Goal: Task Accomplishment & Management: Manage account settings

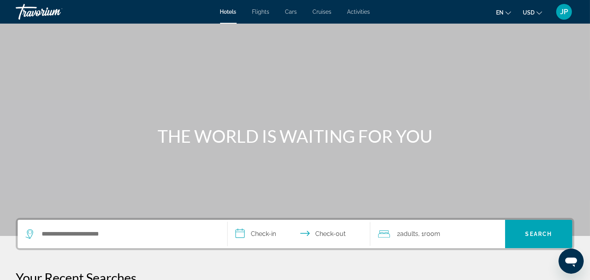
click at [560, 16] on span "JP" at bounding box center [564, 12] width 8 height 8
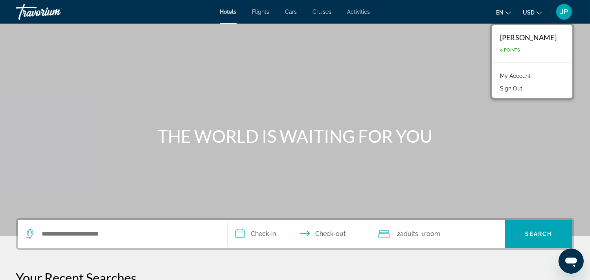
click at [511, 81] on link "My Account" at bounding box center [515, 76] width 39 height 10
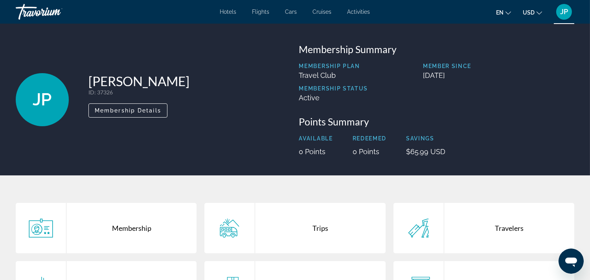
click at [252, 15] on span "Flights" at bounding box center [260, 12] width 17 height 6
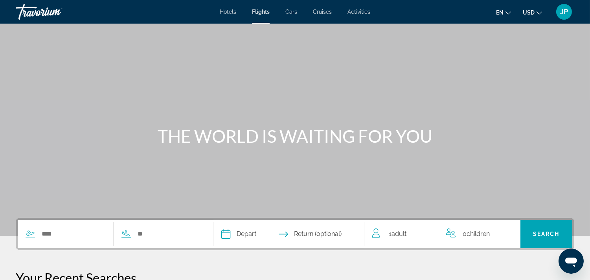
click at [288, 15] on span "Cars" at bounding box center [291, 12] width 12 height 6
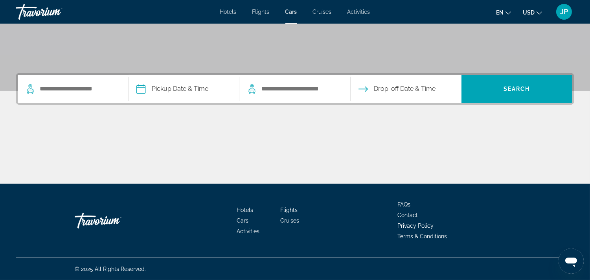
scroll to position [191, 0]
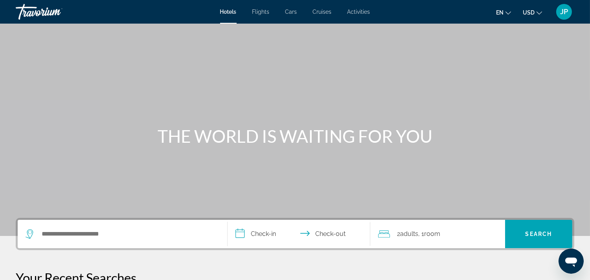
click at [556, 20] on div "JP" at bounding box center [564, 12] width 16 height 16
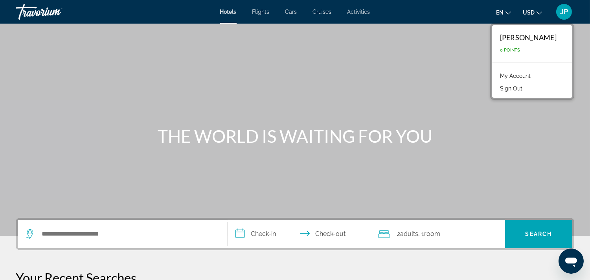
click at [556, 20] on div "JP" at bounding box center [564, 12] width 16 height 16
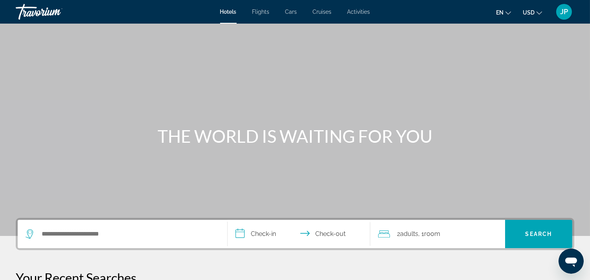
click at [560, 16] on span "JP" at bounding box center [564, 12] width 8 height 8
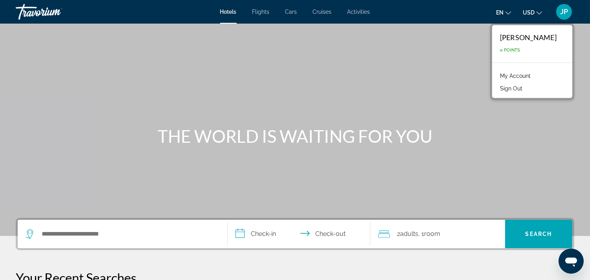
click at [520, 94] on button "Sign Out" at bounding box center [511, 88] width 30 height 10
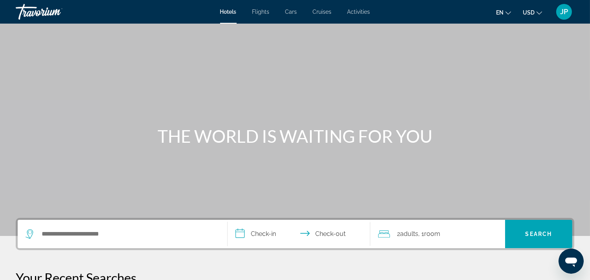
click at [560, 13] on span "JP" at bounding box center [564, 12] width 8 height 8
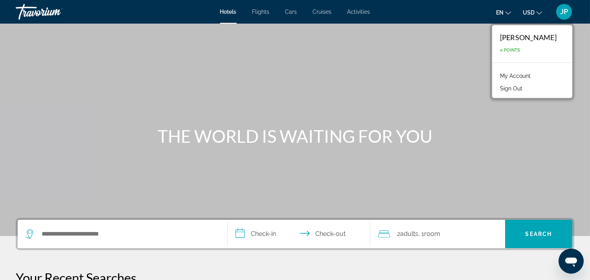
click at [518, 81] on link "My Account" at bounding box center [515, 76] width 39 height 10
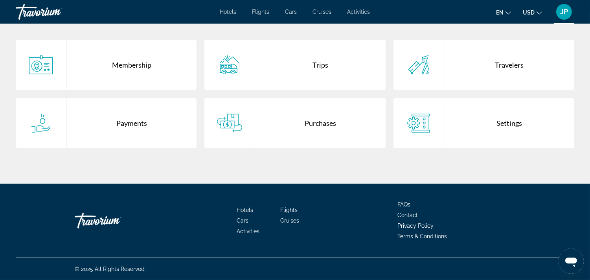
scroll to position [185, 0]
click at [152, 90] on div "Membership" at bounding box center [131, 65] width 130 height 50
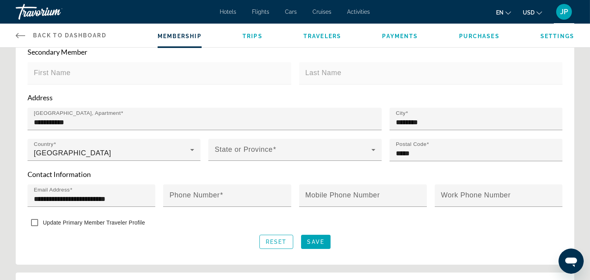
scroll to position [245, 0]
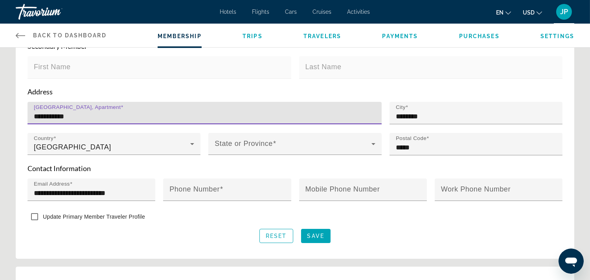
click at [319, 121] on input "**********" at bounding box center [207, 116] width 346 height 9
type input "*"
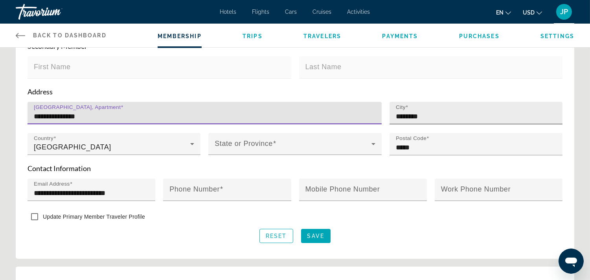
type input "**********"
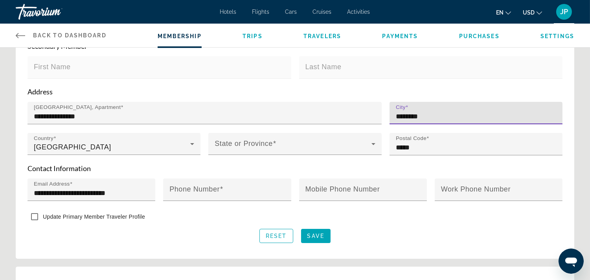
drag, startPoint x: 438, startPoint y: 185, endPoint x: 391, endPoint y: 185, distance: 47.5
click at [391, 124] on div "City ********" at bounding box center [475, 113] width 173 height 22
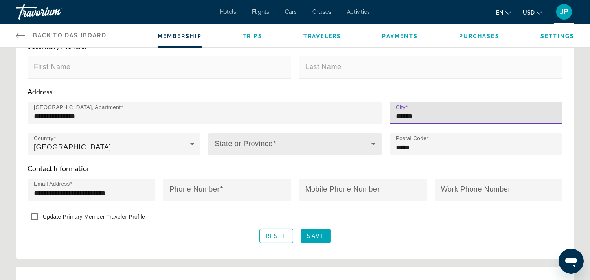
type input "******"
click at [371, 149] on icon "Main content" at bounding box center [373, 143] width 9 height 9
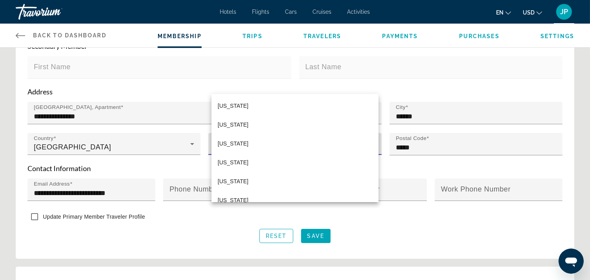
scroll to position [639, 0]
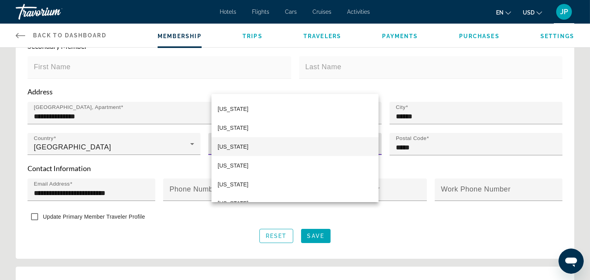
click at [308, 140] on mat-option "[US_STATE]" at bounding box center [294, 146] width 167 height 19
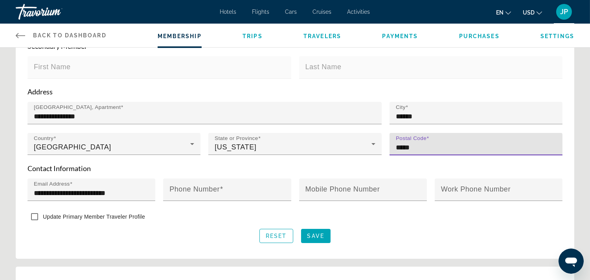
click at [433, 152] on input "*****" at bounding box center [478, 147] width 165 height 9
type input "*"
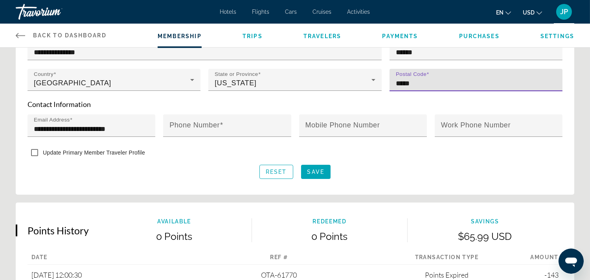
scroll to position [310, 0]
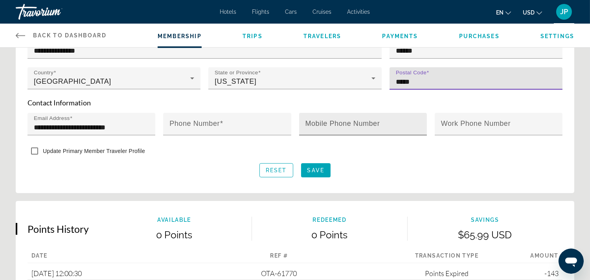
type input "*****"
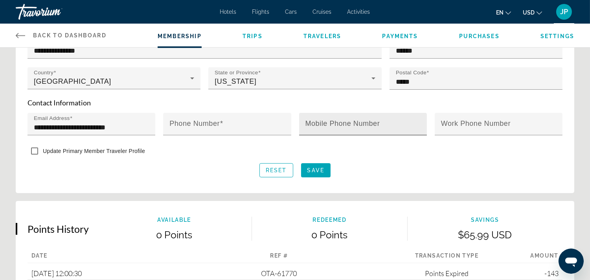
click at [327, 128] on mat-label "Mobile Phone Number" at bounding box center [342, 124] width 75 height 8
click at [327, 132] on input "Mobile Phone Number" at bounding box center [365, 127] width 120 height 9
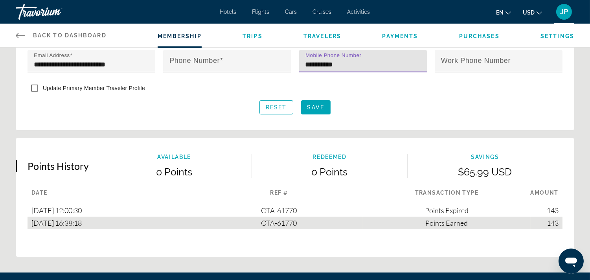
scroll to position [374, 0]
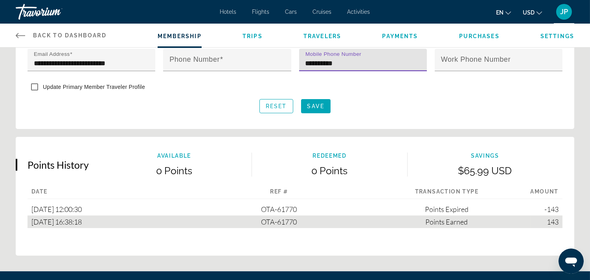
type input "**********"
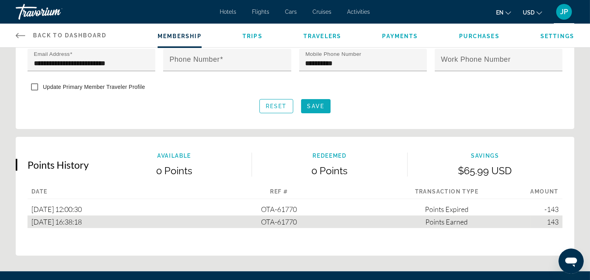
click at [312, 109] on span "Save" at bounding box center [315, 106] width 17 height 6
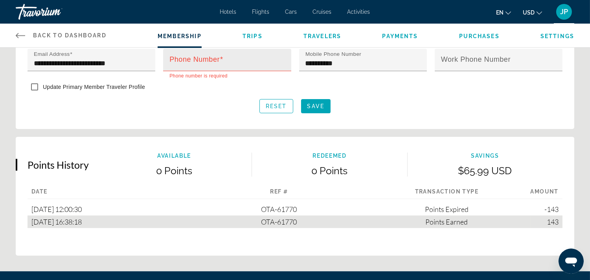
click at [236, 71] on div "Phone Number" at bounding box center [229, 60] width 120 height 22
type input "**********"
click at [320, 109] on span "Save" at bounding box center [315, 106] width 17 height 6
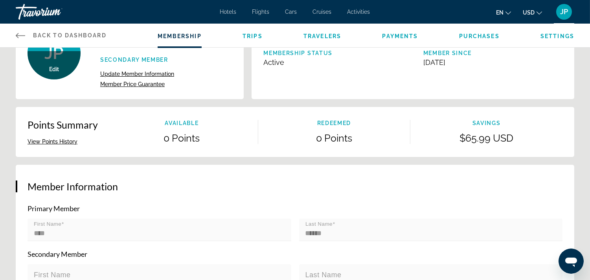
scroll to position [0, 0]
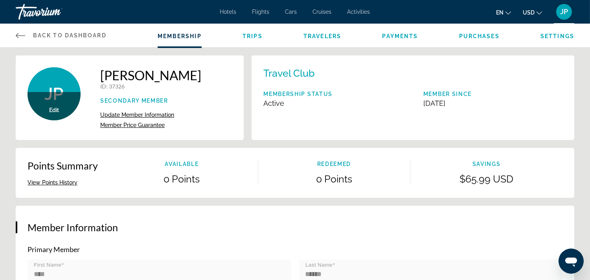
click at [64, 186] on button "View Points History" at bounding box center [53, 182] width 50 height 7
click at [262, 39] on span "Trips" at bounding box center [252, 36] width 20 height 6
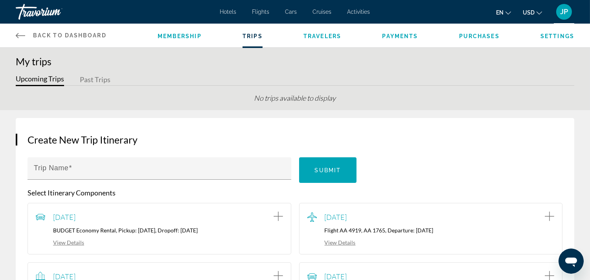
click at [328, 39] on span "Travelers" at bounding box center [322, 36] width 38 height 6
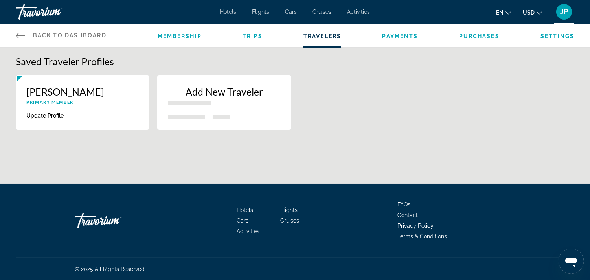
click at [468, 39] on span "Purchases" at bounding box center [479, 36] width 40 height 6
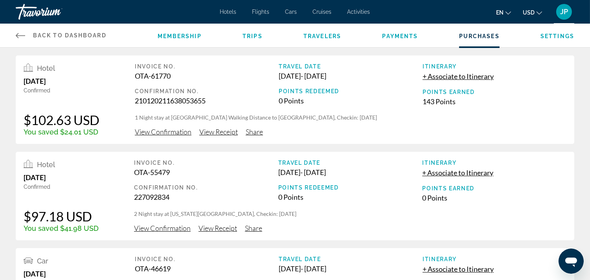
click at [106, 39] on span "Back to Dashboard" at bounding box center [69, 35] width 73 height 6
